Goal: Task Accomplishment & Management: Manage account settings

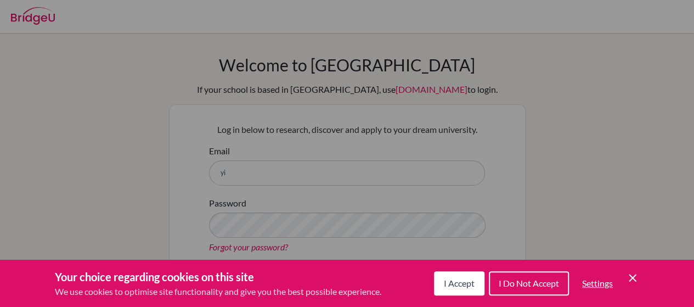
click at [444, 288] on button "I Accept" at bounding box center [459, 283] width 50 height 24
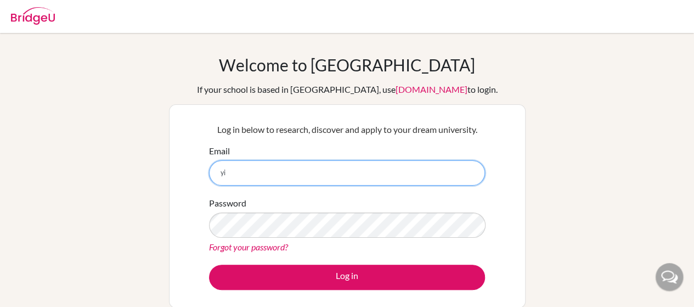
click at [250, 169] on input "yi" at bounding box center [347, 172] width 276 height 25
type input "[EMAIL_ADDRESS][DOMAIN_NAME]"
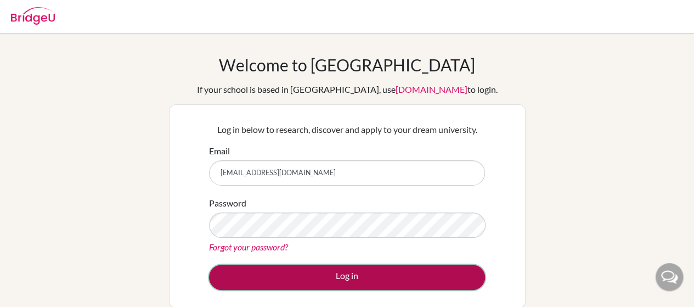
click at [287, 284] on button "Log in" at bounding box center [347, 276] width 276 height 25
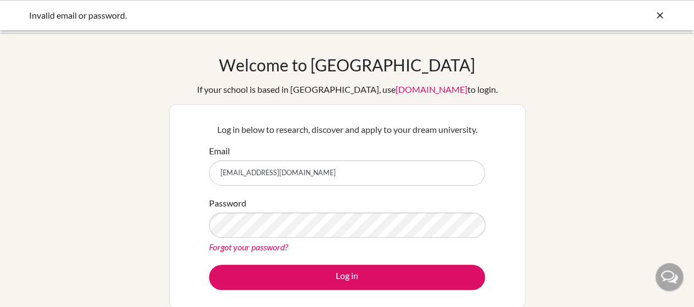
click at [237, 251] on link "Forgot your password?" at bounding box center [248, 246] width 79 height 10
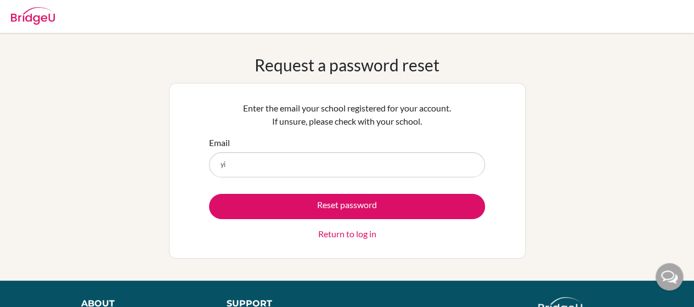
type input "[EMAIL_ADDRESS][DOMAIN_NAME]"
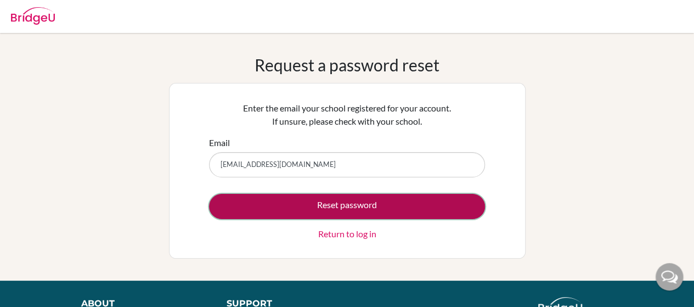
click at [304, 212] on button "Reset password" at bounding box center [347, 206] width 276 height 25
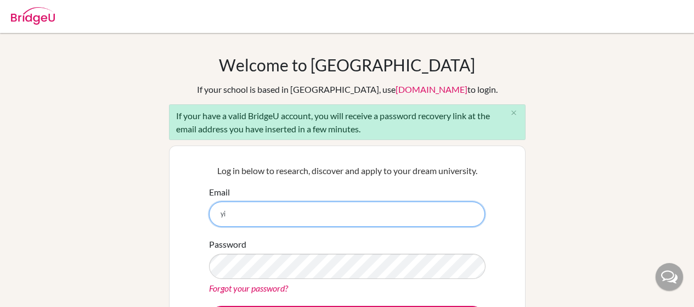
type input "yi"
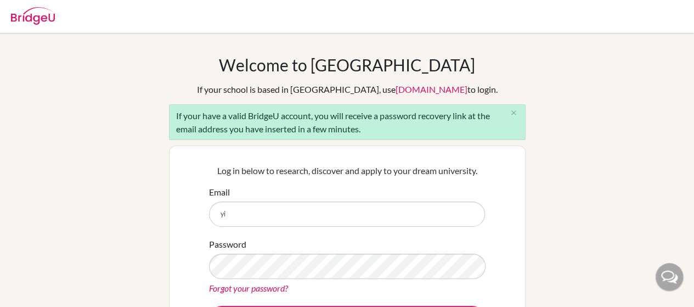
click at [257, 287] on link "Forgot your password?" at bounding box center [248, 287] width 79 height 10
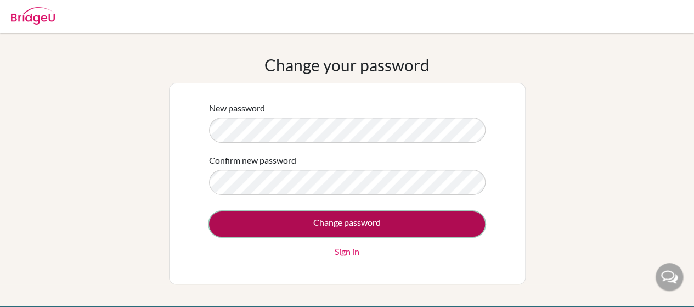
click at [270, 231] on input "Change password" at bounding box center [347, 223] width 276 height 25
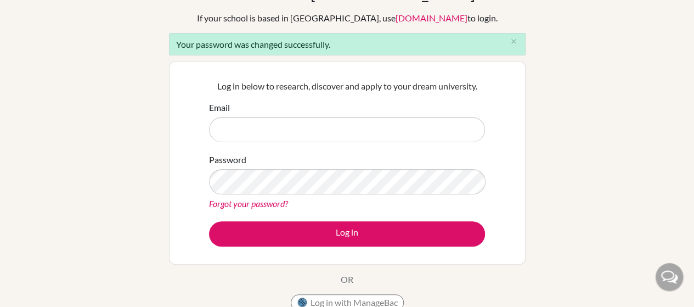
scroll to position [72, 0]
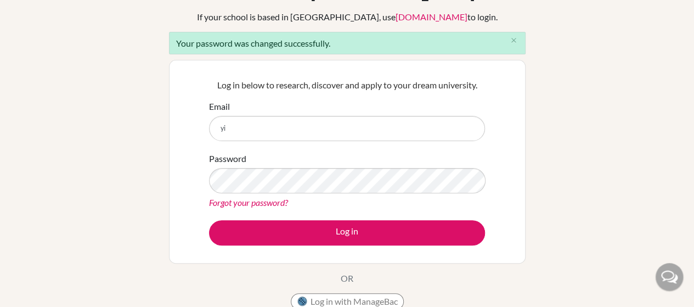
type input "yinteriano@happydaysfreedom.com"
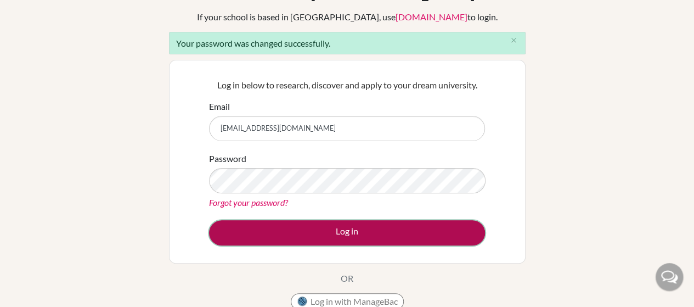
click at [374, 236] on button "Log in" at bounding box center [347, 232] width 276 height 25
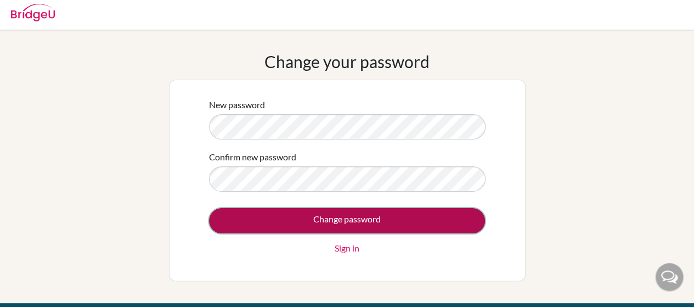
scroll to position [4, 0]
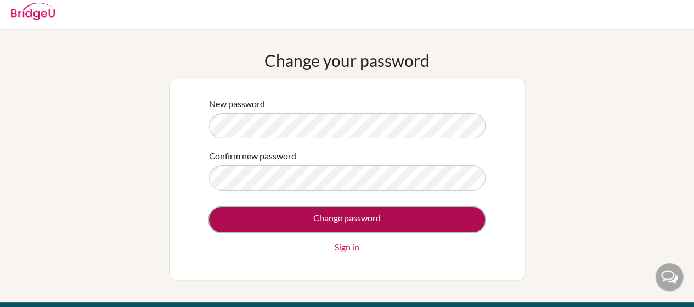
click at [273, 214] on input "Change password" at bounding box center [347, 219] width 276 height 25
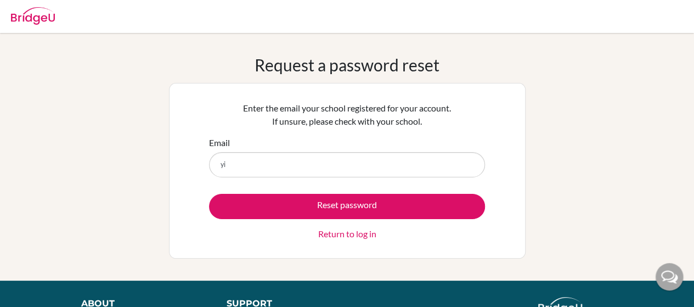
type input "[EMAIL_ADDRESS][DOMAIN_NAME]"
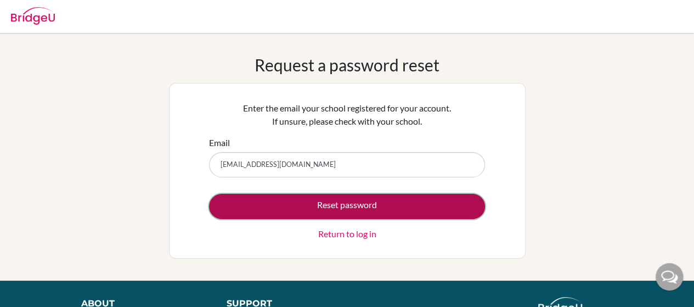
click at [270, 210] on button "Reset password" at bounding box center [347, 206] width 276 height 25
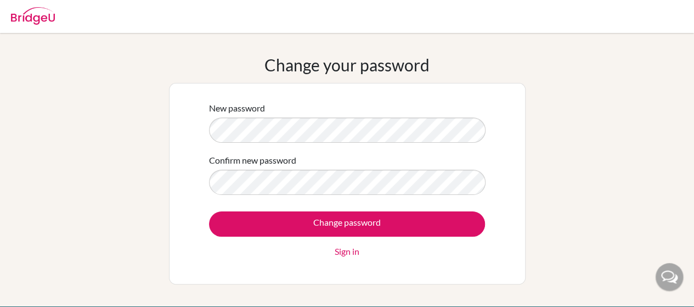
click at [474, 249] on div "Change password Sign in" at bounding box center [347, 234] width 276 height 47
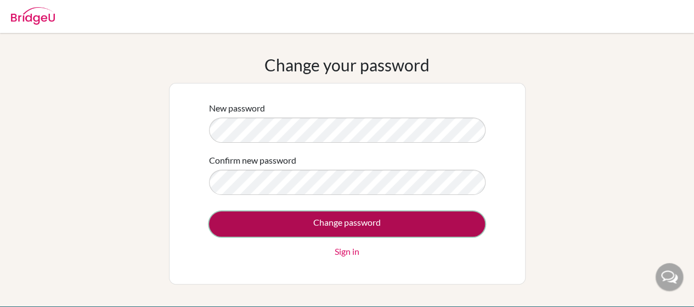
click at [451, 223] on input "Change password" at bounding box center [347, 223] width 276 height 25
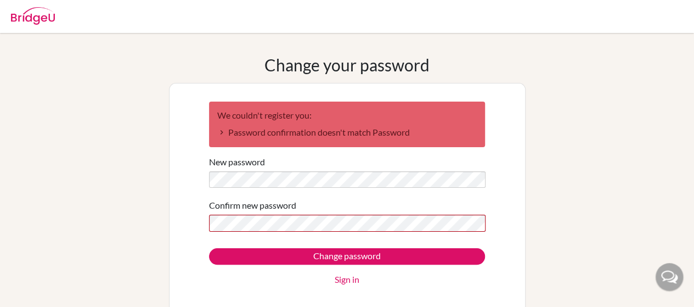
click at [592, 138] on div "Change your password We couldn't register you: Password confirmation doesn't ma…" at bounding box center [347, 184] width 694 height 258
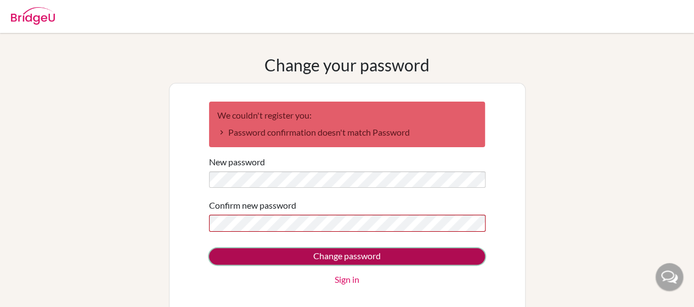
click at [461, 256] on input "Change password" at bounding box center [347, 256] width 276 height 16
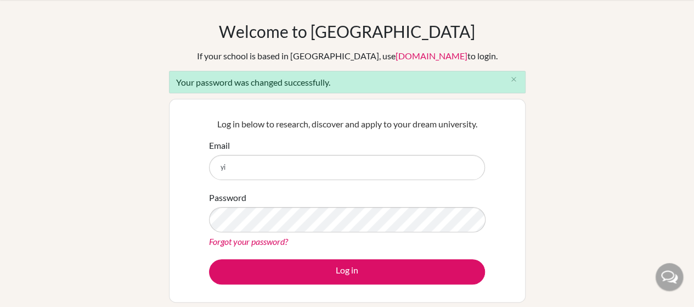
type input "[EMAIL_ADDRESS][DOMAIN_NAME]"
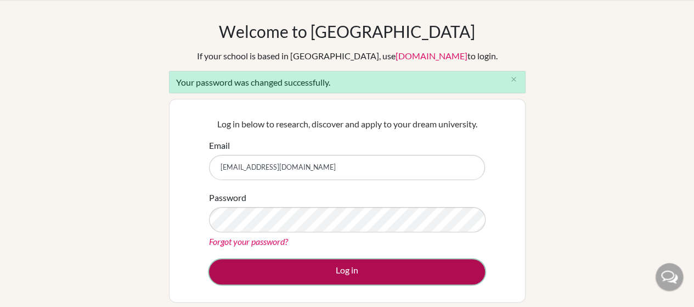
click at [451, 271] on button "Log in" at bounding box center [347, 271] width 276 height 25
